Goal: Check status: Check status

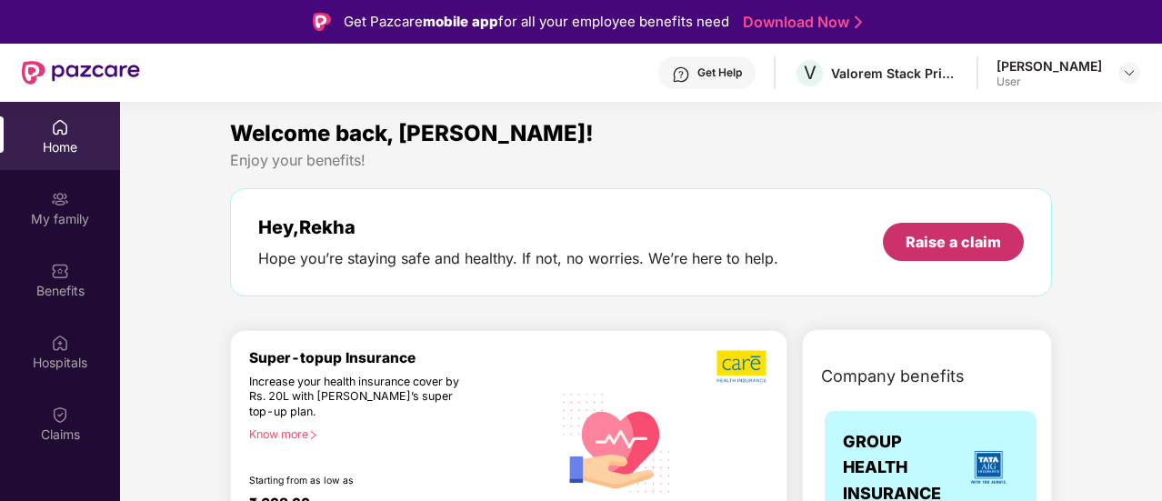
click at [950, 245] on div "Raise a claim" at bounding box center [954, 242] width 96 height 20
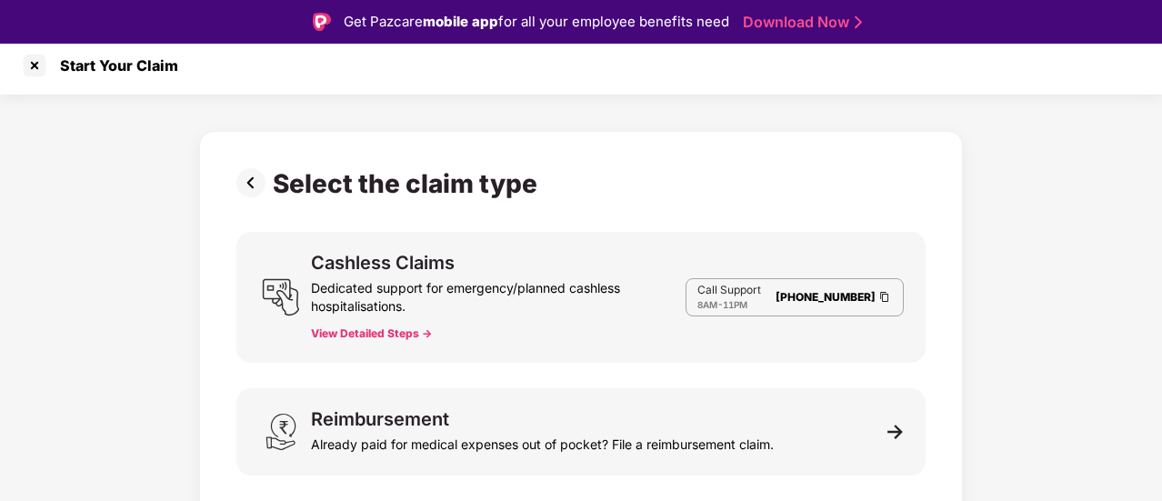
scroll to position [9, 0]
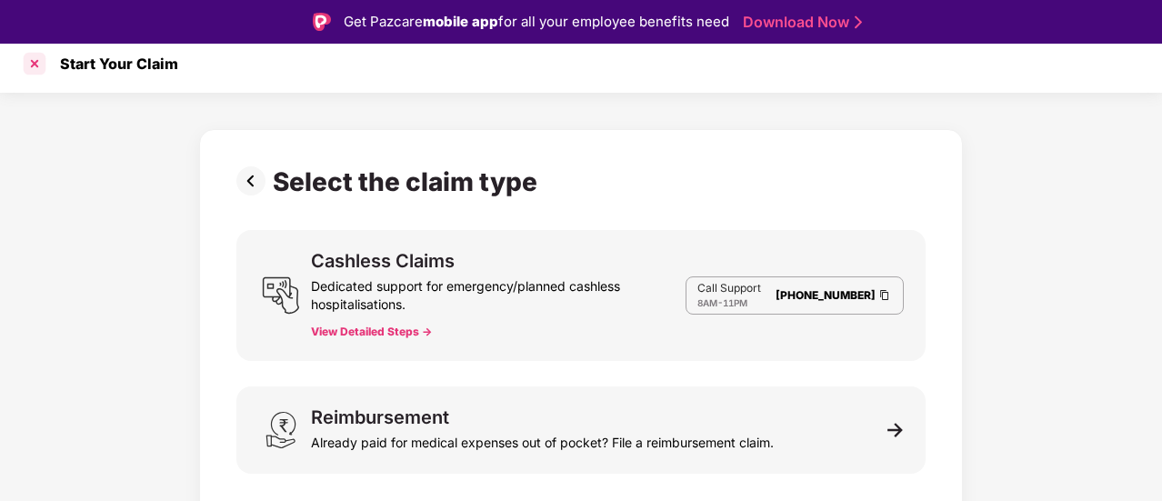
click at [39, 70] on div at bounding box center [34, 63] width 29 height 29
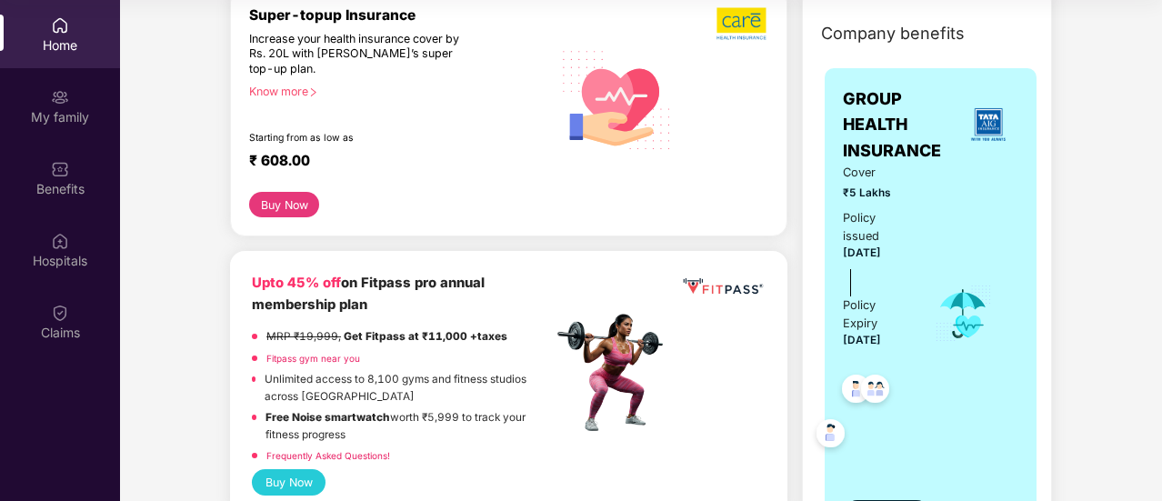
scroll to position [455, 0]
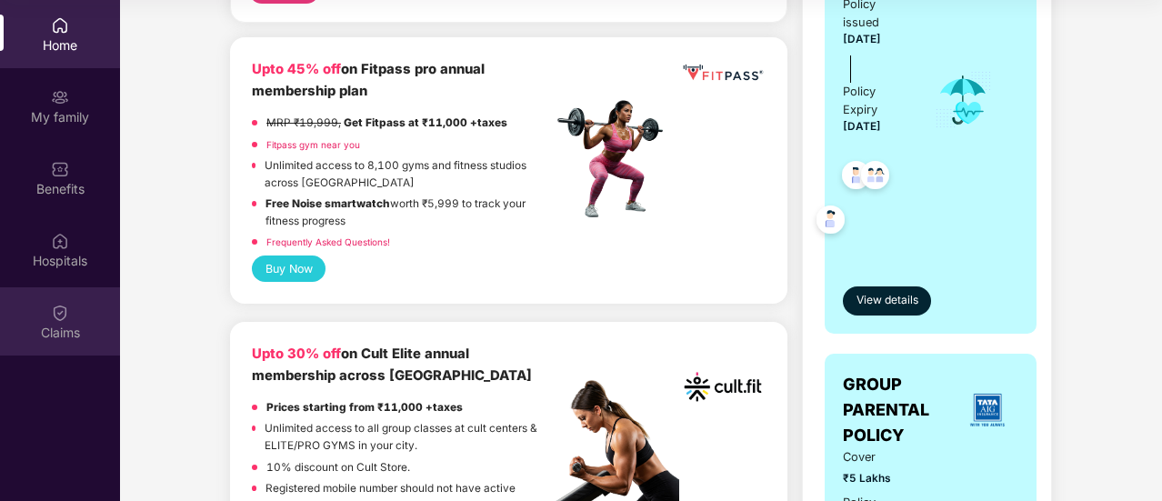
click at [55, 328] on div "Claims" at bounding box center [60, 333] width 120 height 18
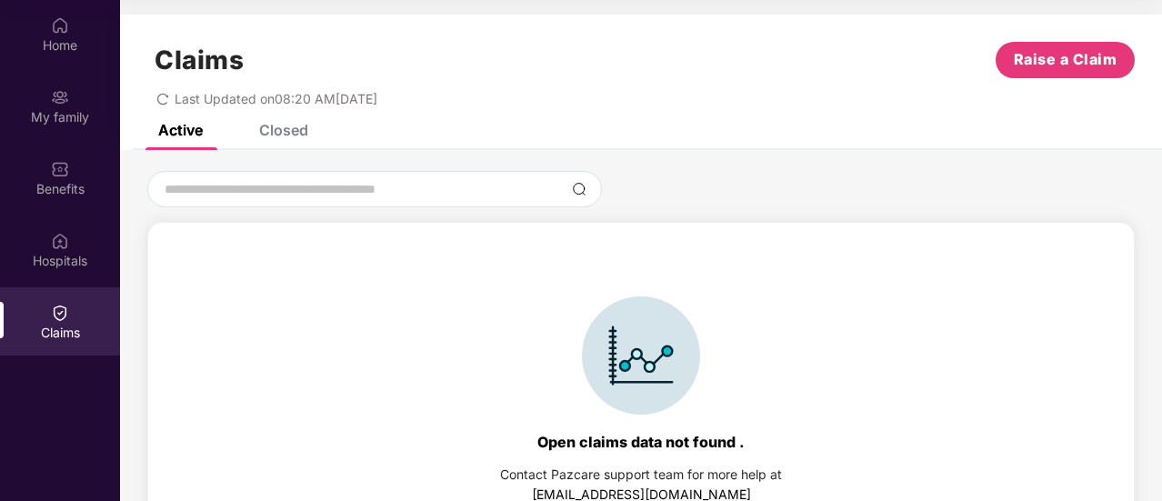
click at [302, 130] on div "Closed" at bounding box center [283, 130] width 49 height 18
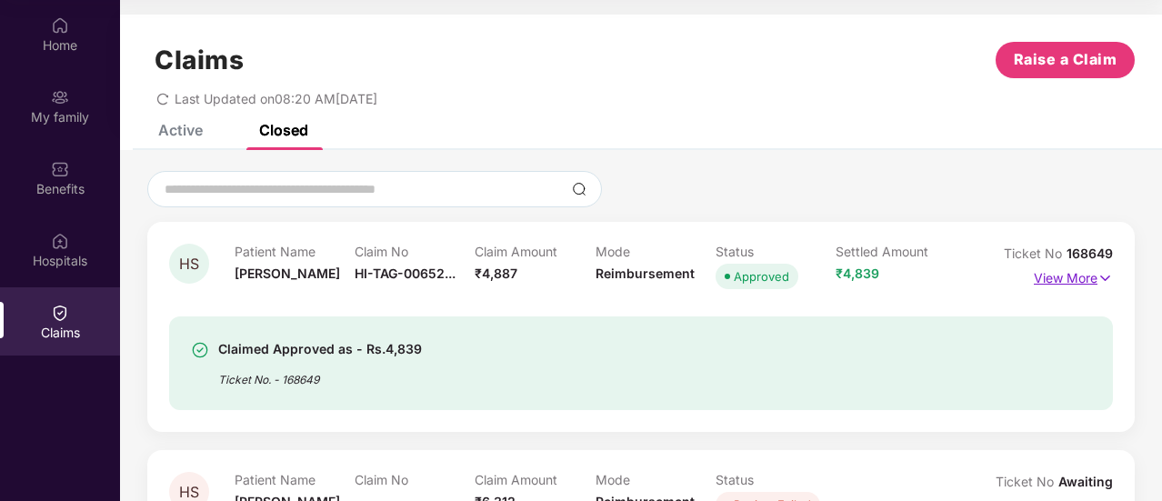
click at [1077, 281] on p "View More" at bounding box center [1073, 276] width 79 height 25
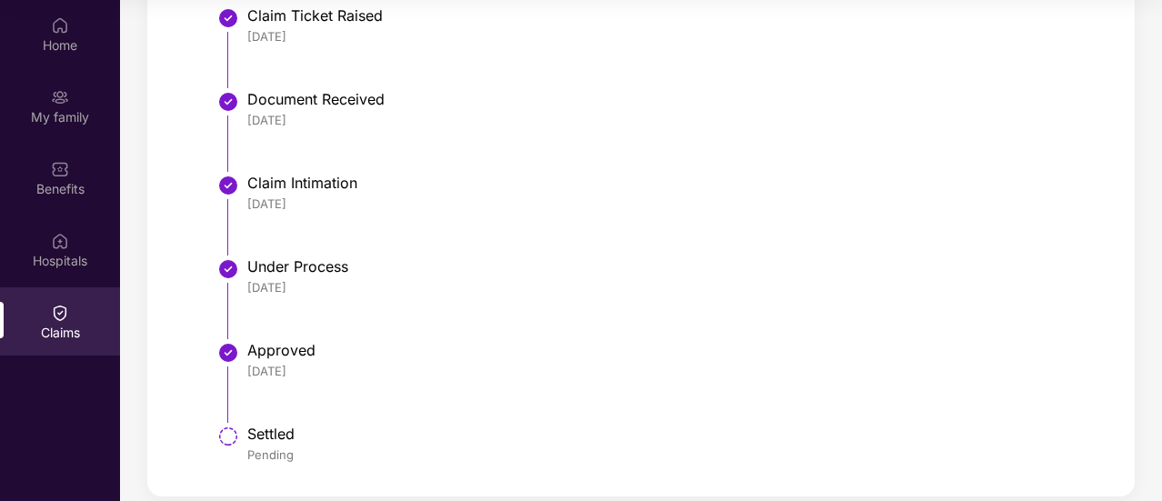
scroll to position [182, 0]
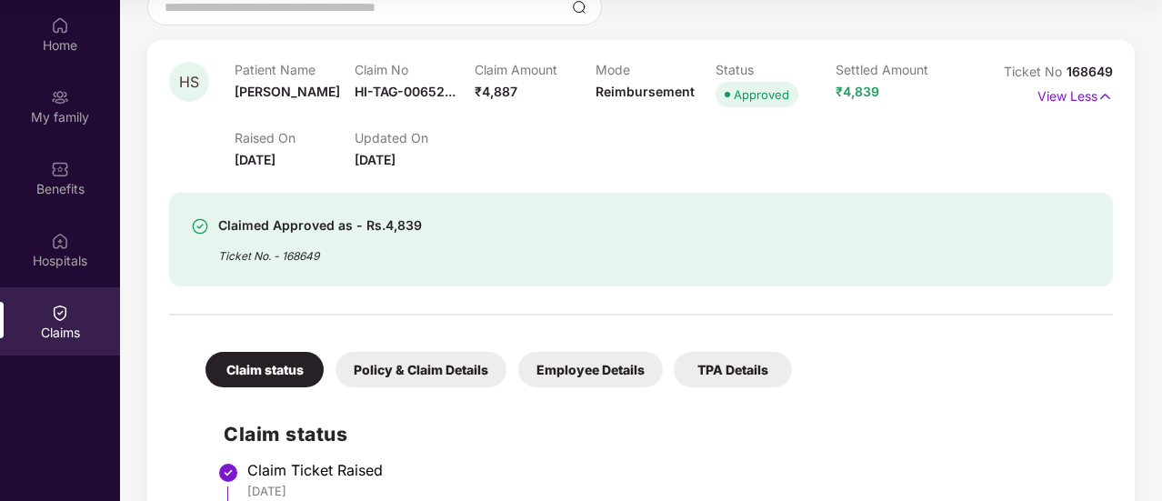
click at [712, 368] on div "TPA Details" at bounding box center [733, 369] width 118 height 35
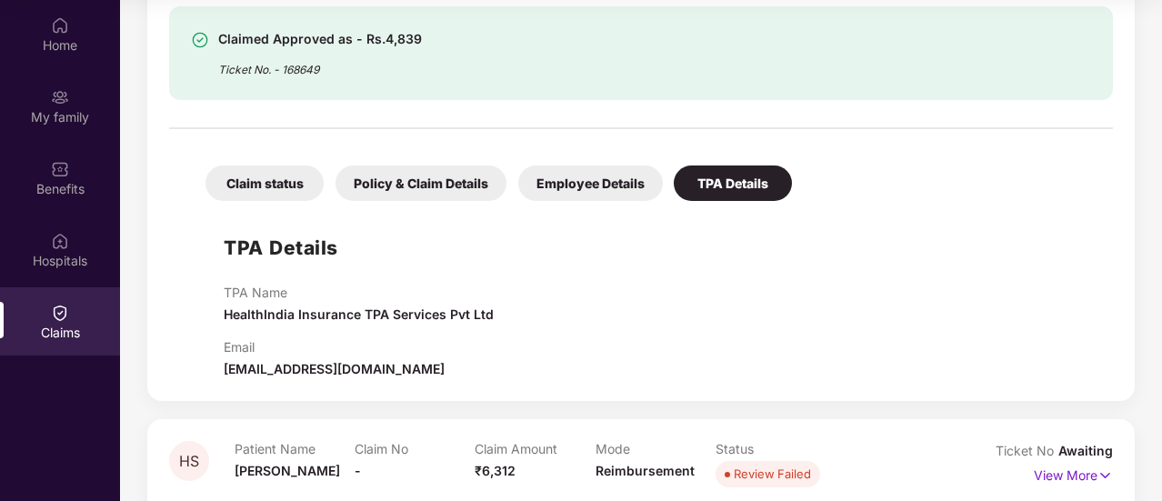
scroll to position [364, 0]
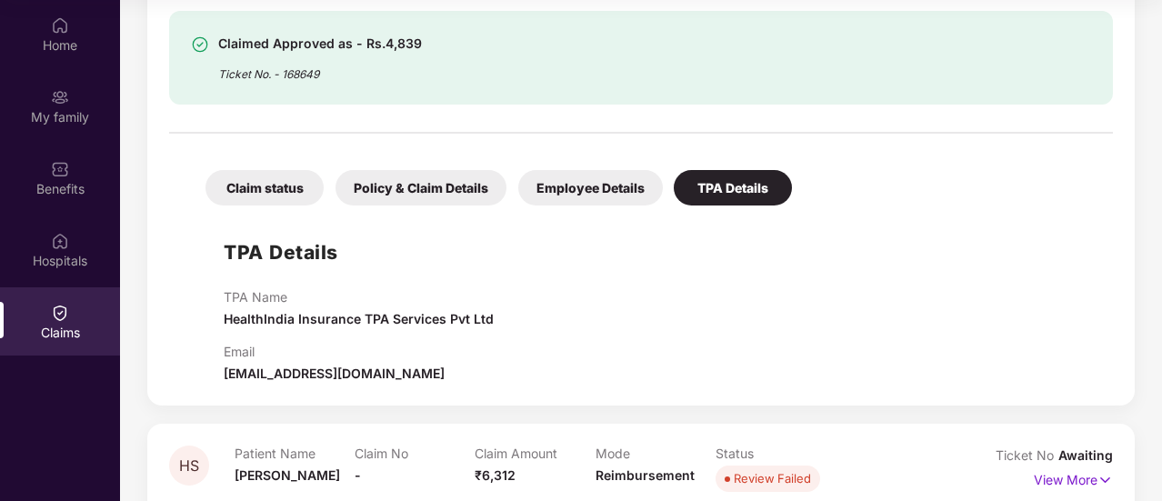
click at [597, 183] on div "Employee Details" at bounding box center [590, 187] width 145 height 35
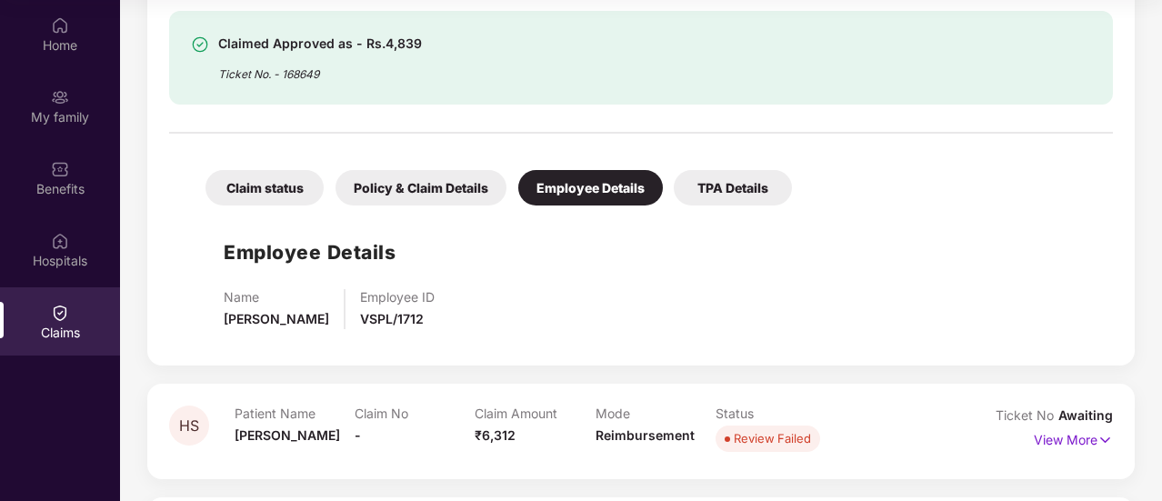
click at [417, 188] on div "Policy & Claim Details" at bounding box center [421, 187] width 171 height 35
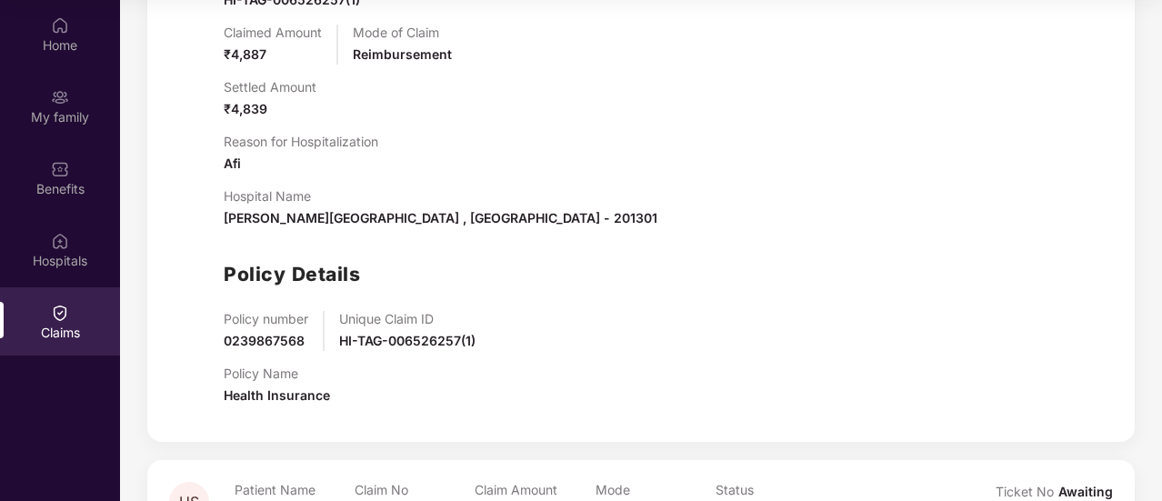
scroll to position [319, 0]
